Goal: Transaction & Acquisition: Purchase product/service

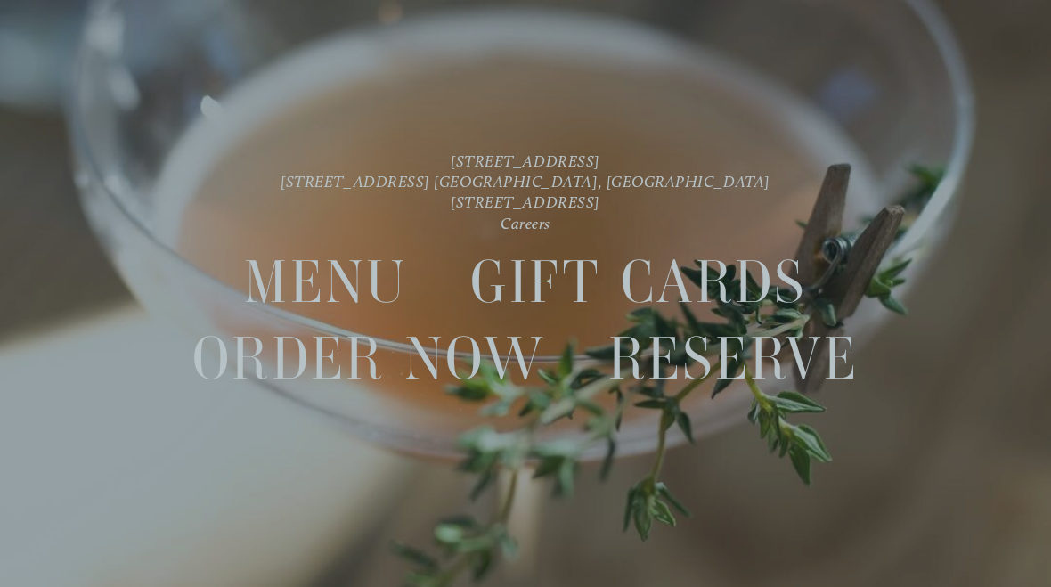
scroll to position [37, 0]
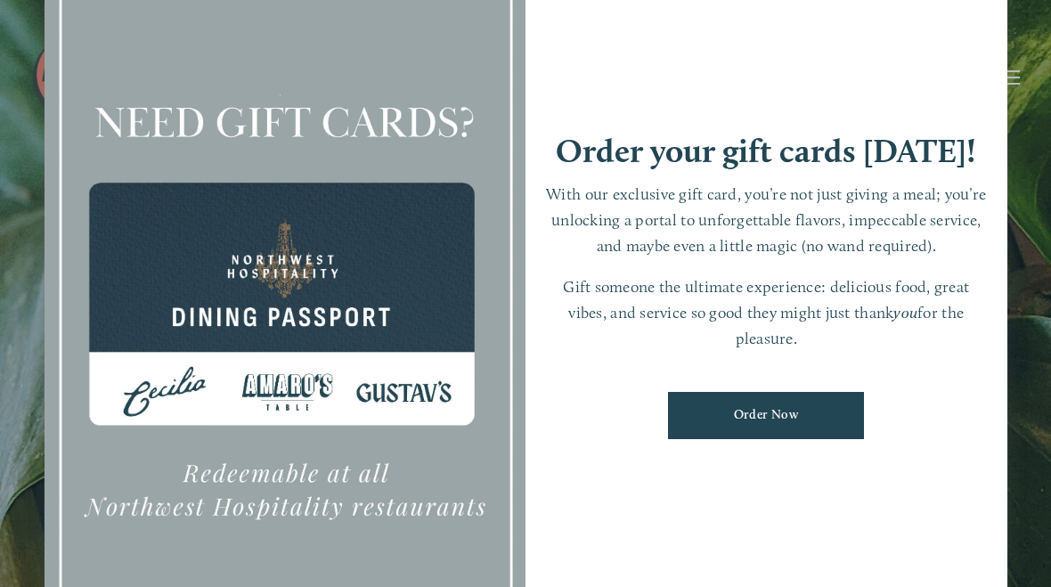
click at [796, 405] on link "Order Now" at bounding box center [766, 415] width 196 height 47
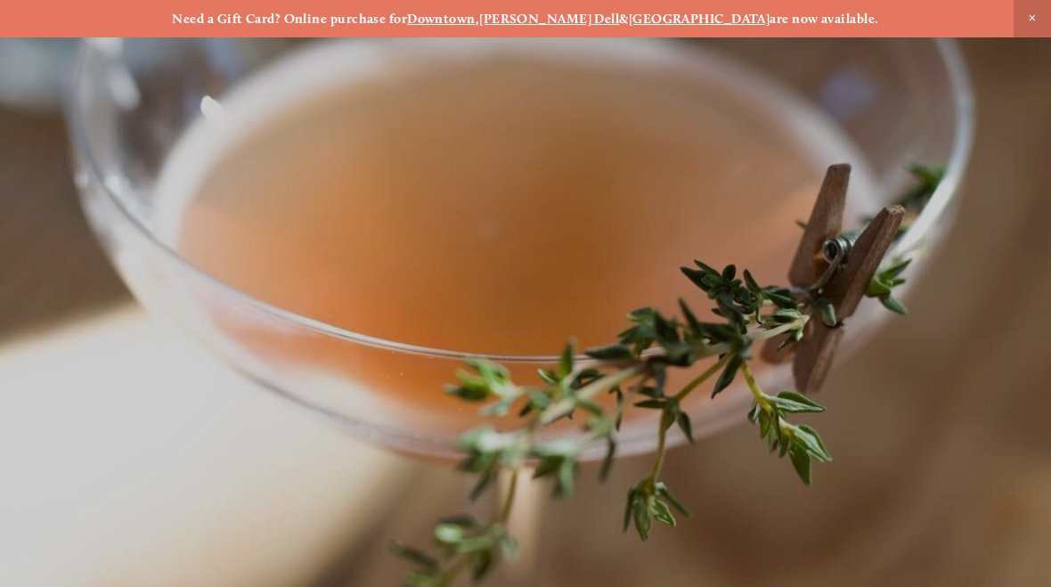
scroll to position [-39, 0]
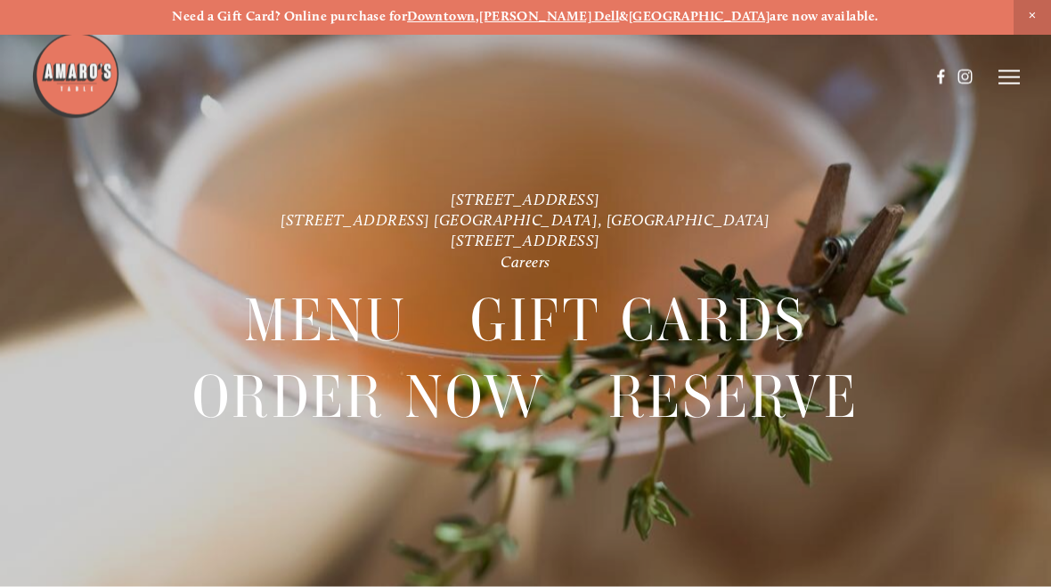
scroll to position [0, 0]
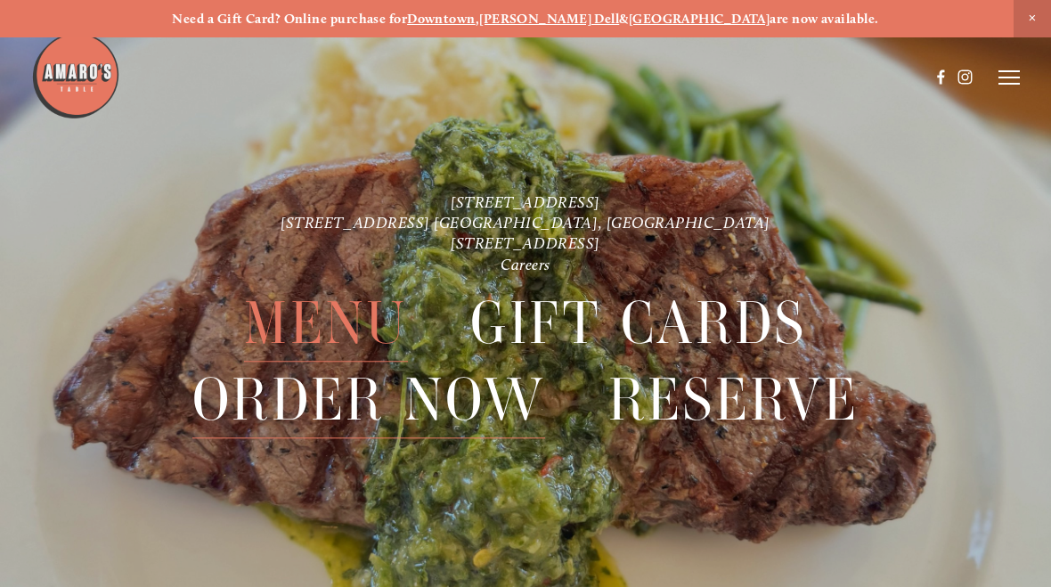
click at [466, 405] on span "Order Now" at bounding box center [368, 401] width 353 height 77
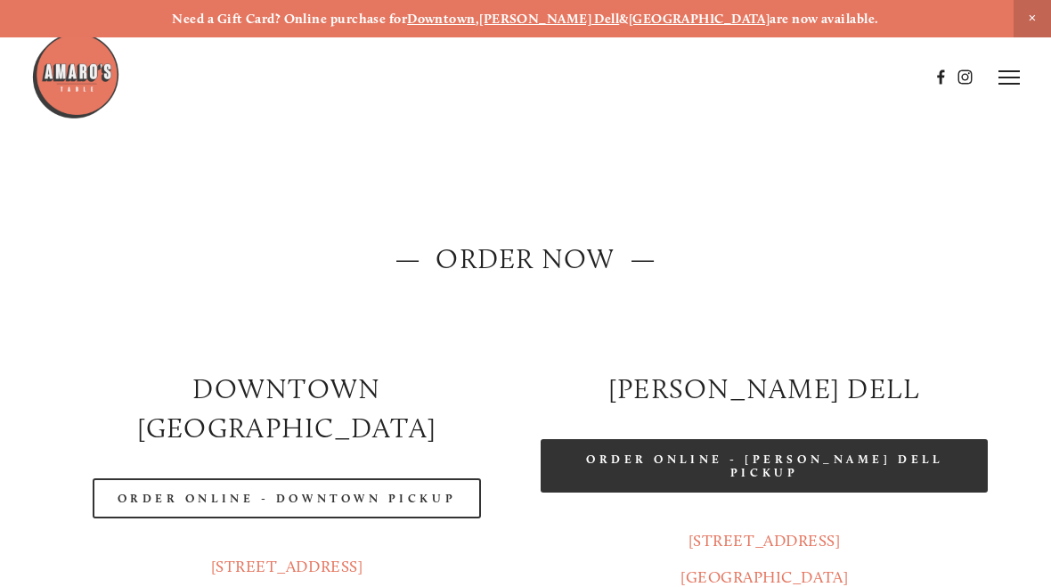
click at [775, 460] on link "Order Online - [PERSON_NAME] Dell Pickup" at bounding box center [764, 465] width 447 height 53
